Goal: Find contact information: Find contact information

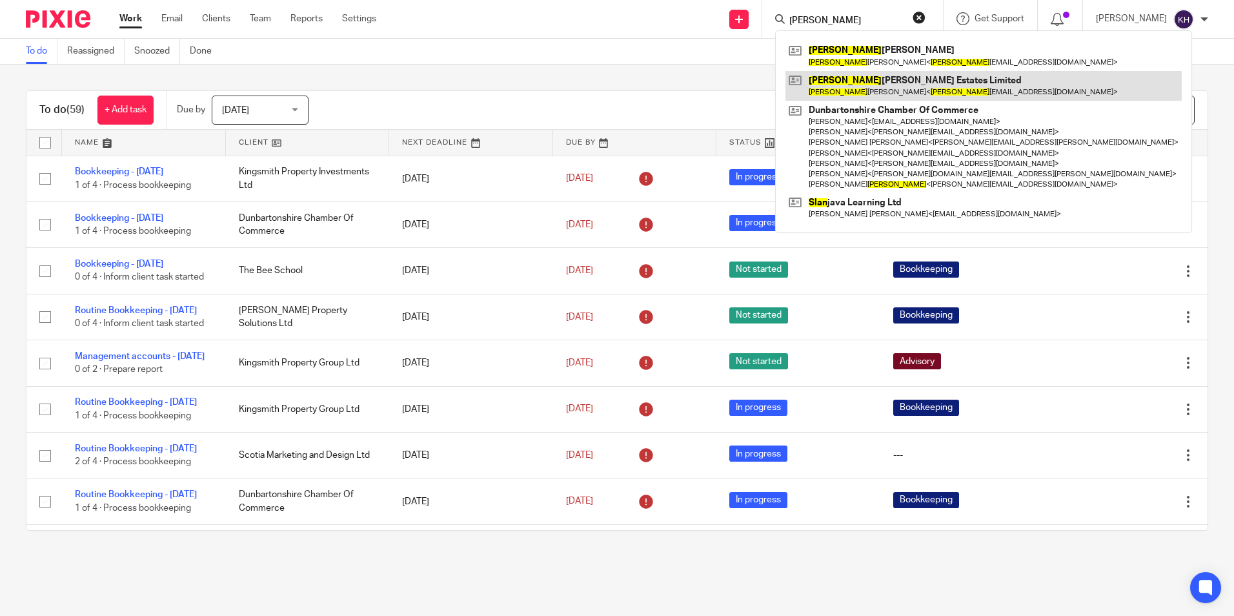
type input "alan"
click at [843, 83] on link at bounding box center [983, 86] width 396 height 30
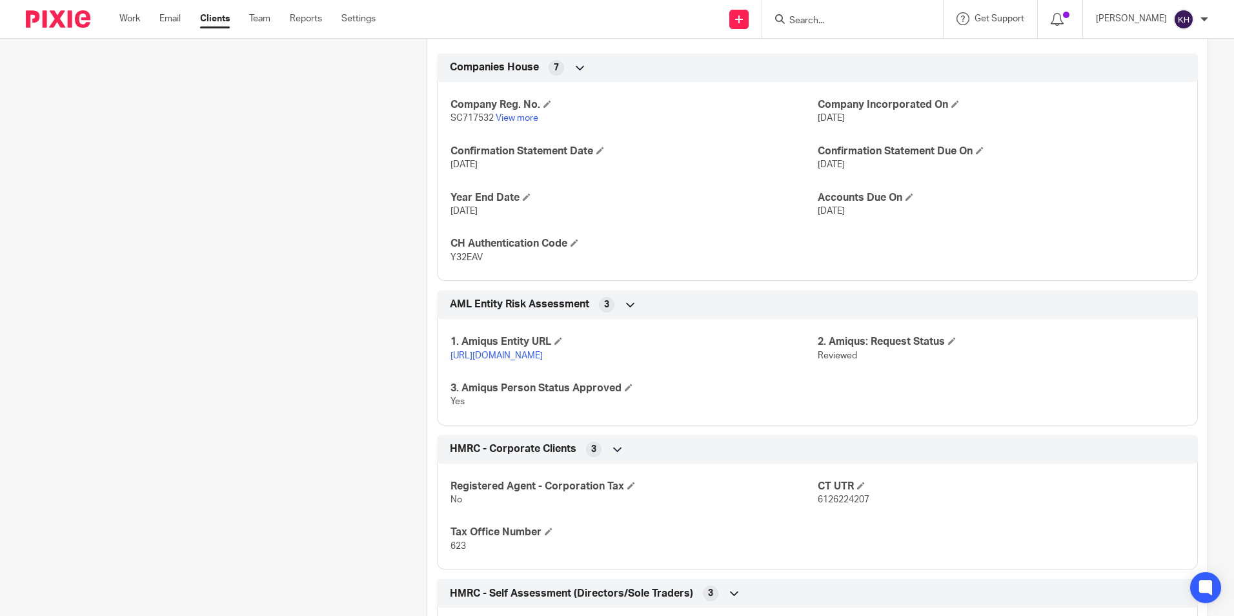
scroll to position [645, 0]
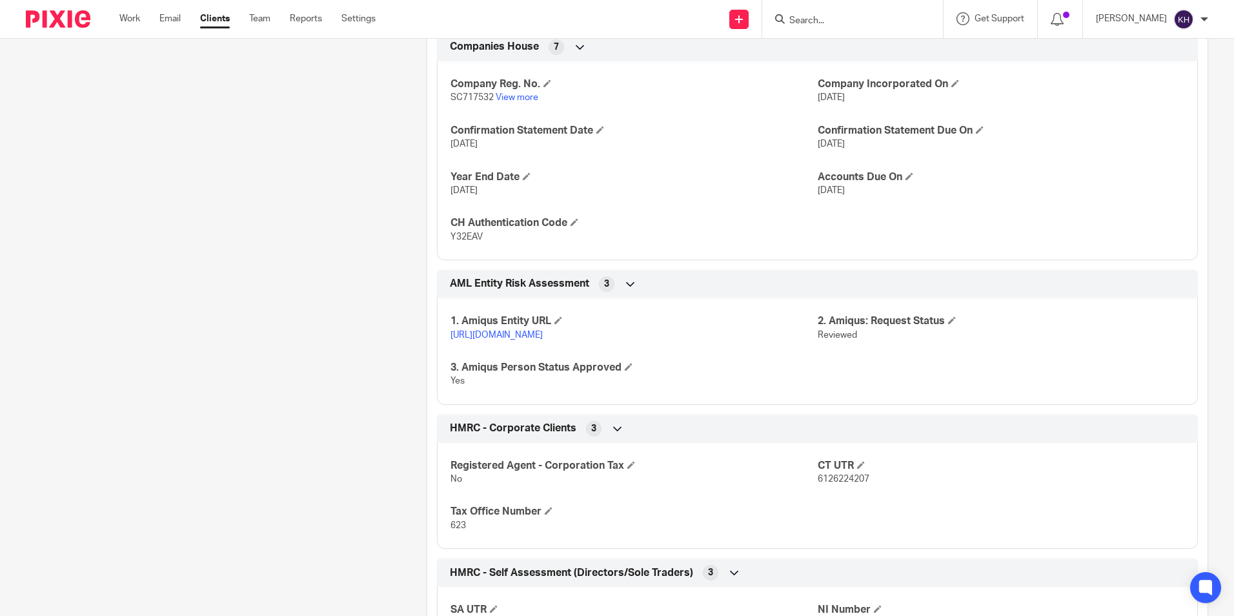
click at [831, 479] on span "6126224207" at bounding box center [844, 478] width 52 height 9
copy p "6126224207"
